Goal: Task Accomplishment & Management: Complete application form

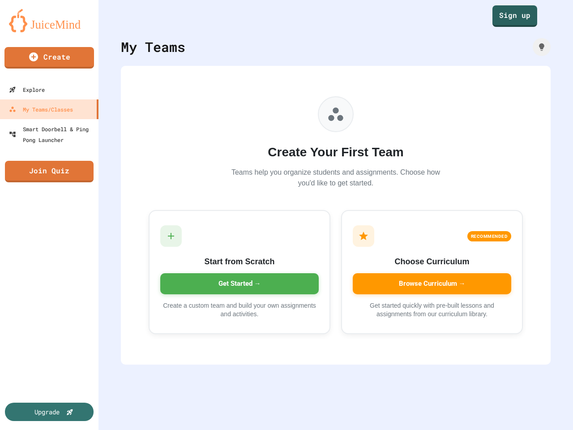
click at [49, 58] on link "Create" at bounding box center [49, 57] width 90 height 21
click at [507, 16] on link "Sign up" at bounding box center [515, 15] width 45 height 21
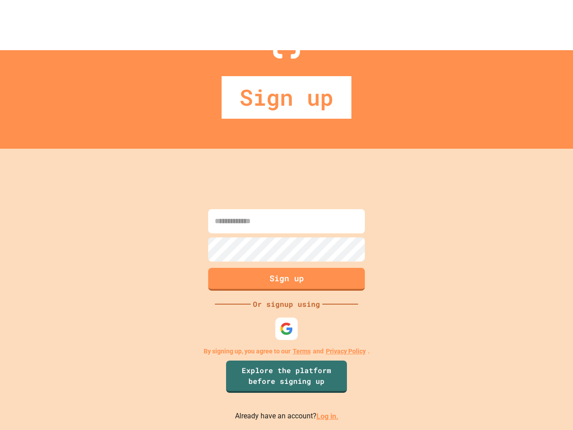
click at [534, 50] on div "Sign up" at bounding box center [286, 99] width 573 height 99
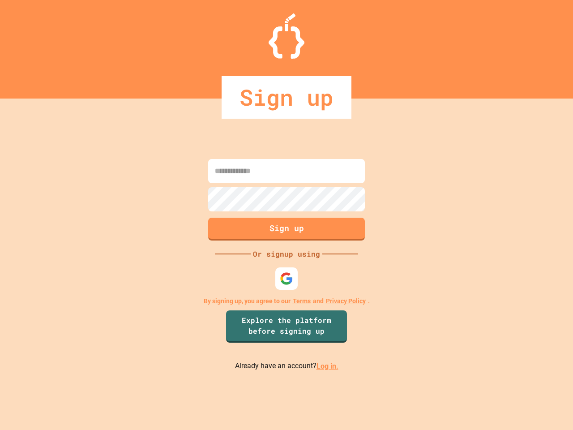
click at [236, 272] on div "Sign up Or signup using By signing up, you agree to our Terms and Privacy Polic…" at bounding box center [286, 264] width 573 height 331
click at [429, 272] on div "Sign up Or signup using By signing up, you agree to our Terms and Privacy Polic…" at bounding box center [286, 264] width 573 height 331
